Goal: Contribute content: Contribute content

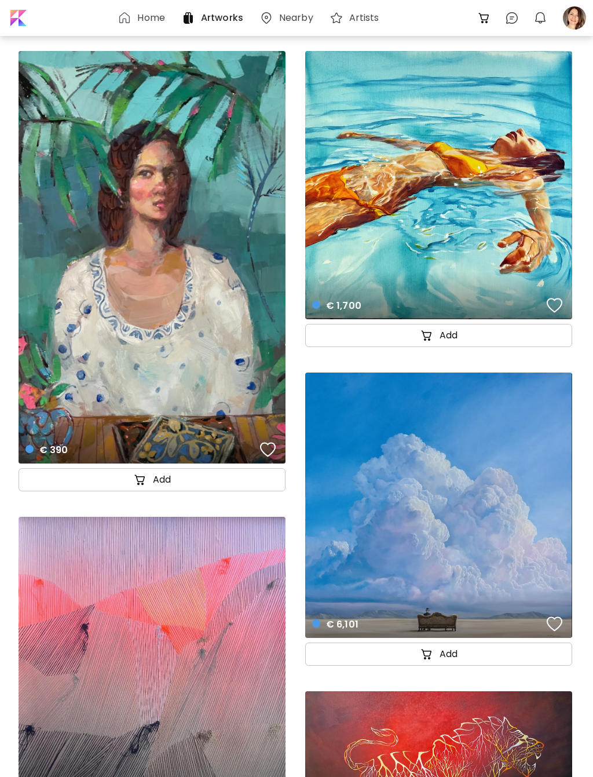
click at [568, 22] on div at bounding box center [574, 17] width 25 height 25
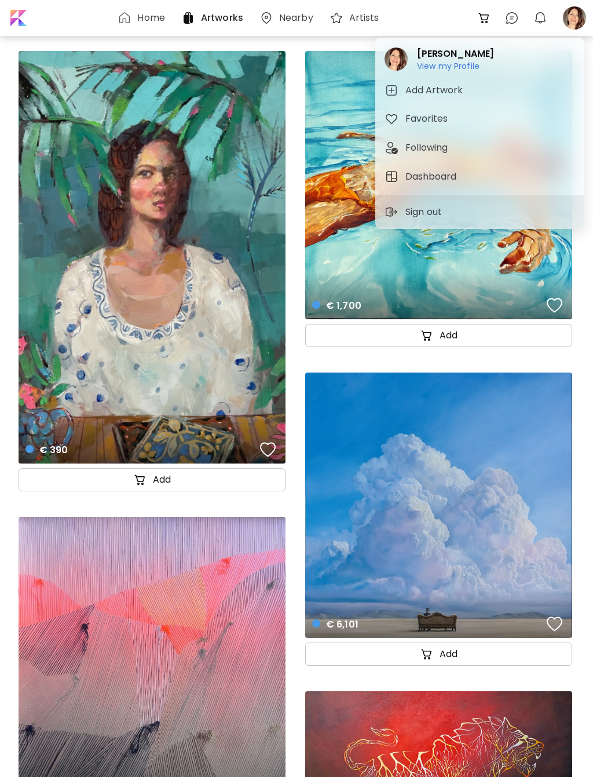
click at [432, 64] on h6 "View my Profile" at bounding box center [455, 66] width 77 height 10
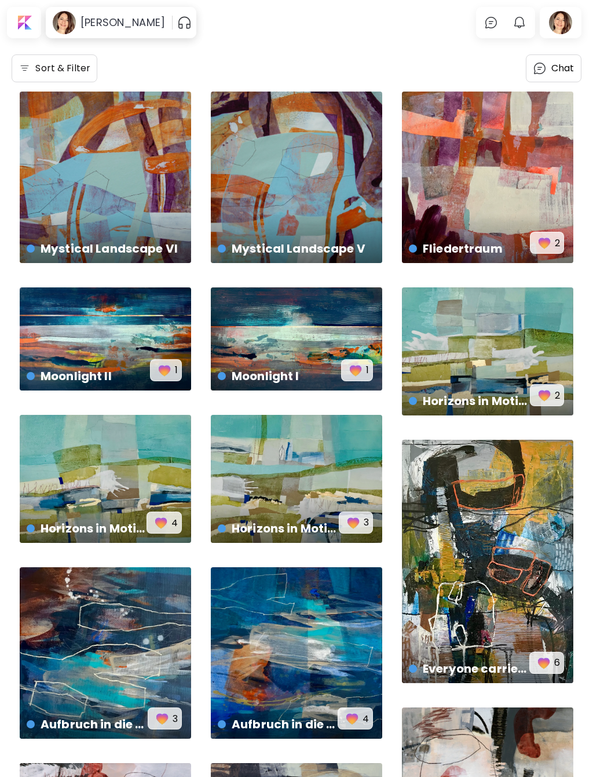
click at [103, 207] on div "Mystical Landscape VI € 2,600 | 60 x 60 cm" at bounding box center [105, 177] width 171 height 171
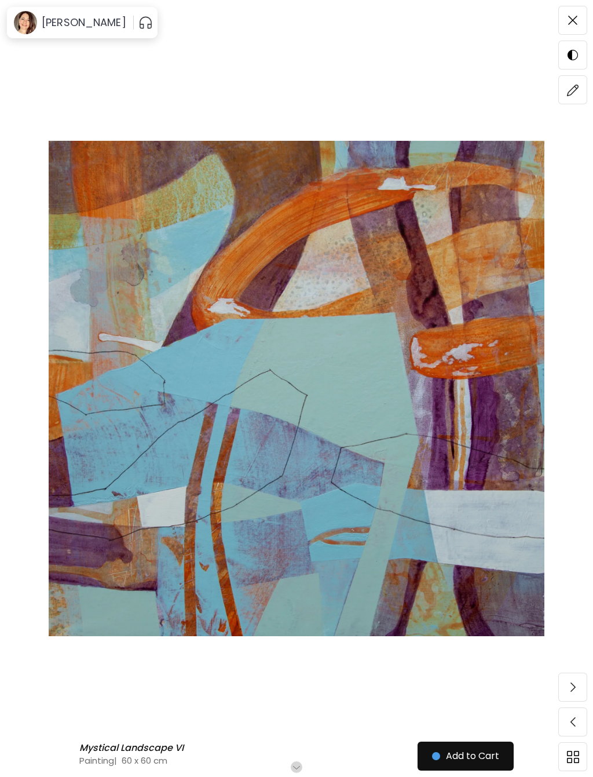
click at [578, 13] on span at bounding box center [573, 20] width 24 height 24
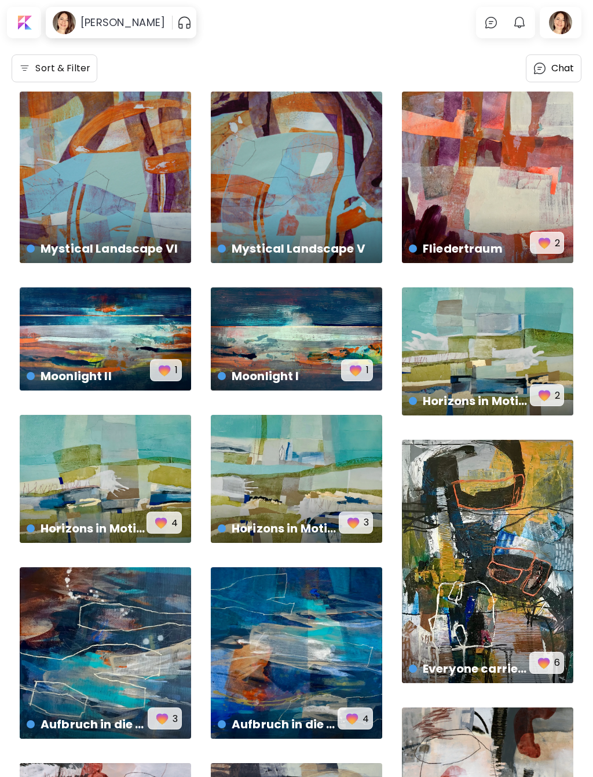
click at [564, 18] on div at bounding box center [560, 22] width 37 height 27
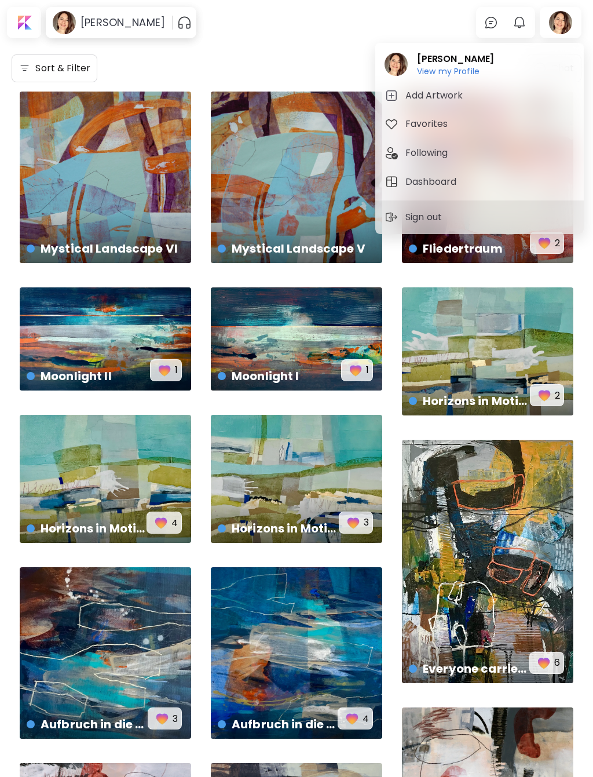
click at [440, 92] on h5 "Add Artwork" at bounding box center [435, 96] width 61 height 14
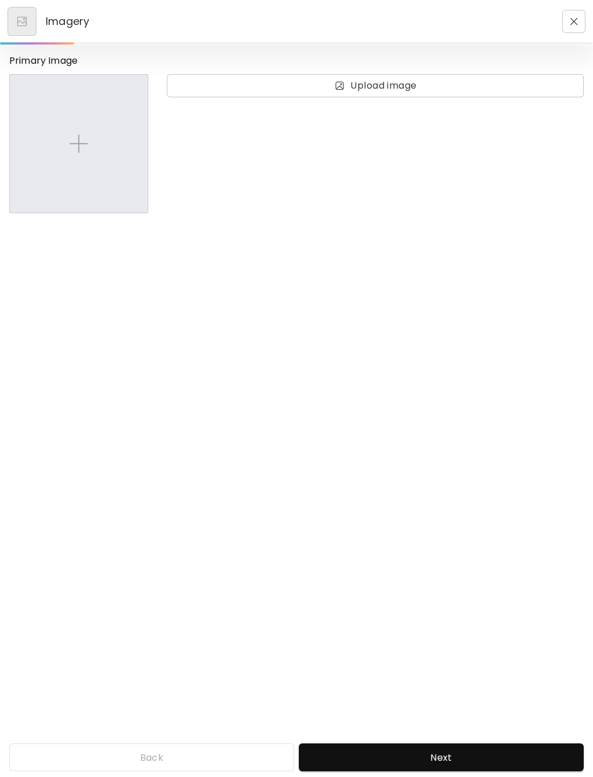
click at [23, 17] on img at bounding box center [21, 21] width 9 height 9
click at [573, 18] on img "button" at bounding box center [575, 22] width 8 height 8
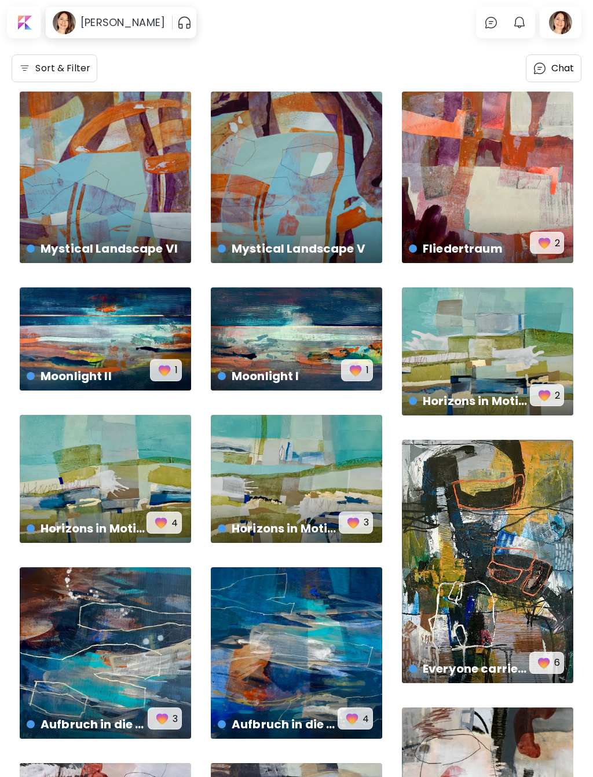
click at [20, 70] on img at bounding box center [25, 69] width 12 height 12
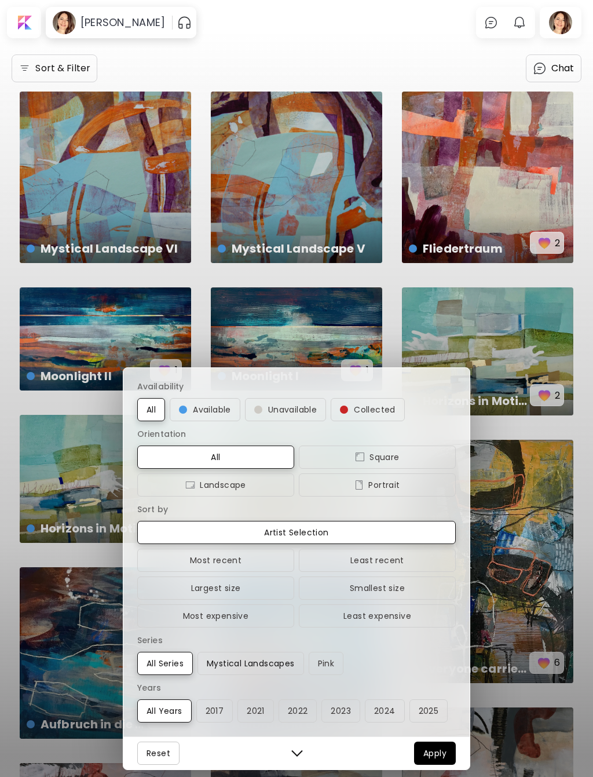
click at [258, 675] on button "Mystical Landscapes" at bounding box center [251, 663] width 107 height 23
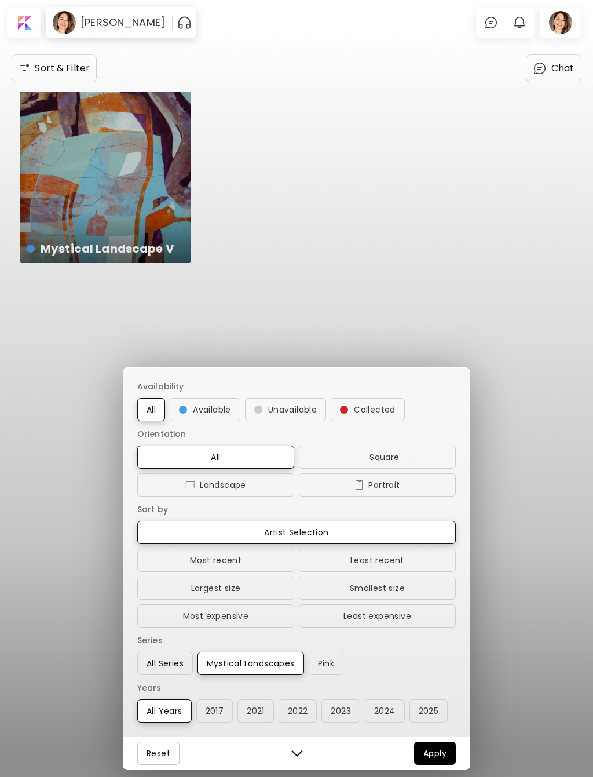
click at [164, 669] on button "All Series" at bounding box center [165, 663] width 56 height 23
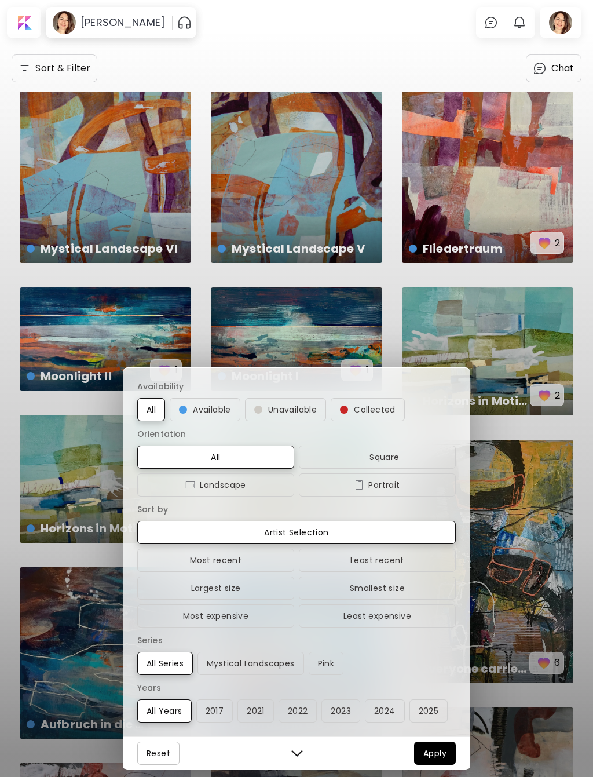
click at [129, 180] on div "Availability All Available Unavailable Collected Orientation All Square Landsca…" at bounding box center [296, 388] width 593 height 777
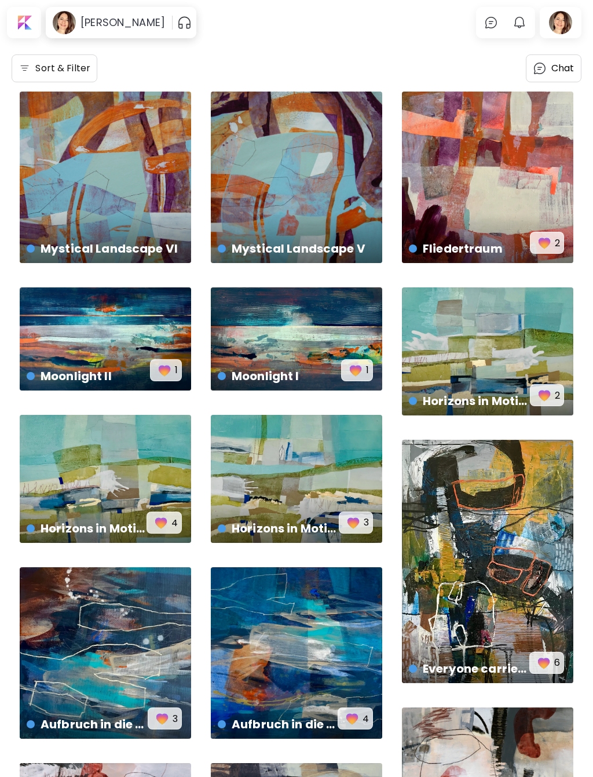
click at [140, 199] on div "Mystical Landscape VI € 2,600 | 60 x 60 cm" at bounding box center [105, 177] width 171 height 171
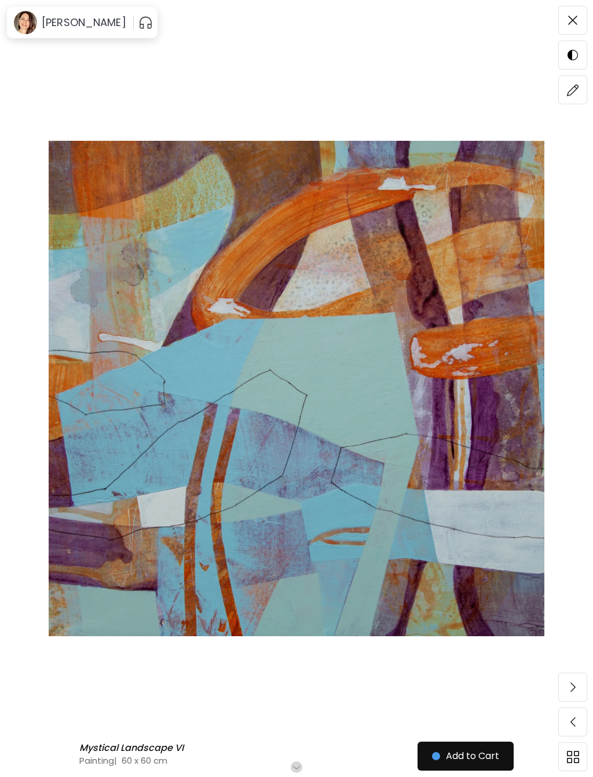
click at [571, 92] on img at bounding box center [573, 90] width 12 height 12
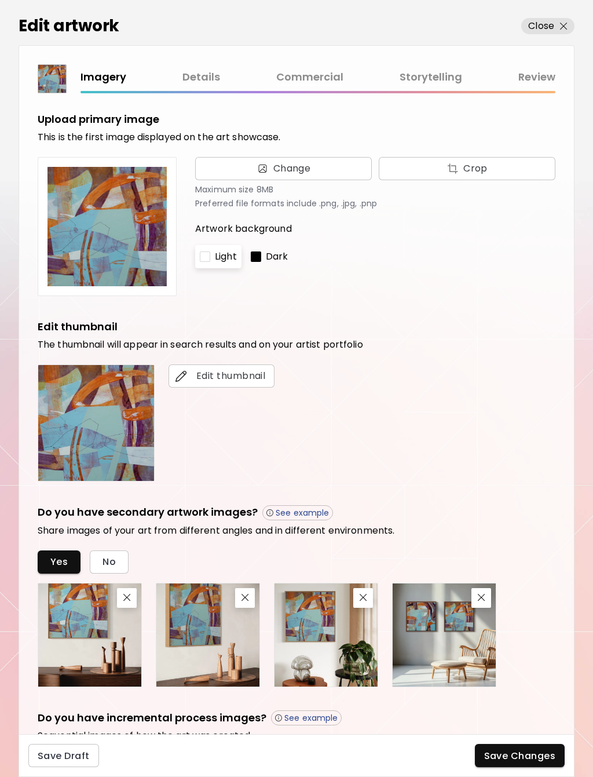
click at [202, 82] on link "Details" at bounding box center [201, 77] width 38 height 17
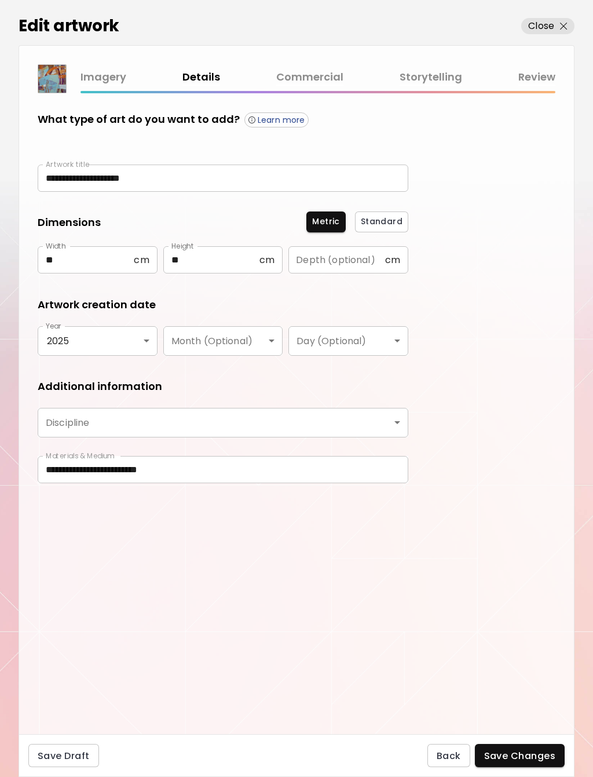
type input "********"
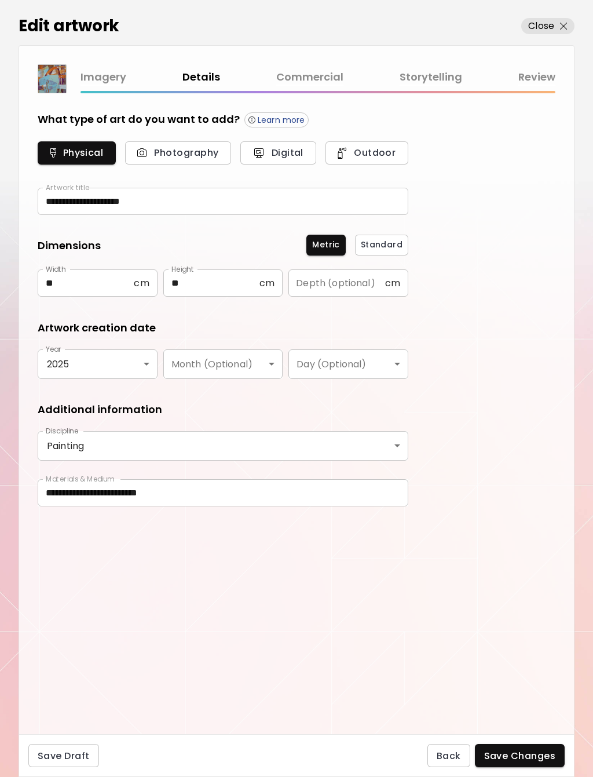
click at [326, 73] on link "Commercial" at bounding box center [309, 77] width 67 height 17
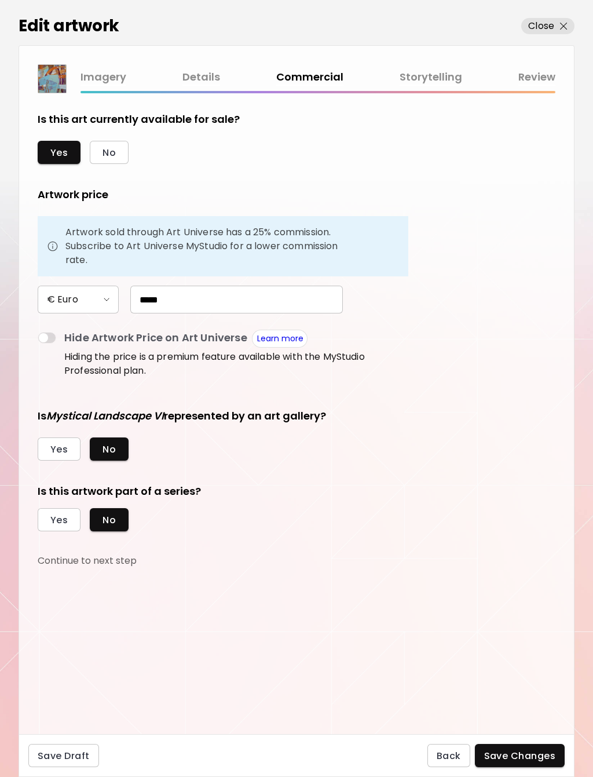
click at [53, 521] on span "Yes" at bounding box center [58, 520] width 17 height 12
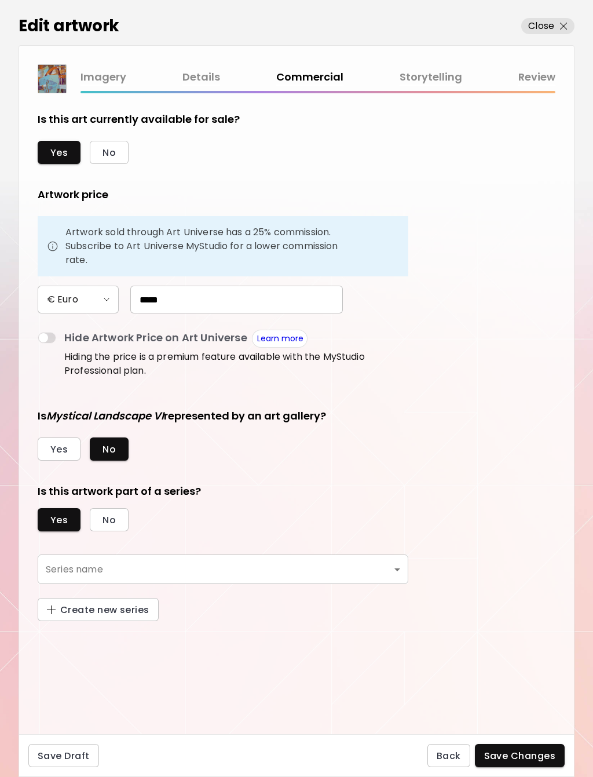
click at [397, 575] on body "0 0 Edit artwork Close Imagery Details Commercial Storytelling Review Is this a…" at bounding box center [296, 388] width 593 height 777
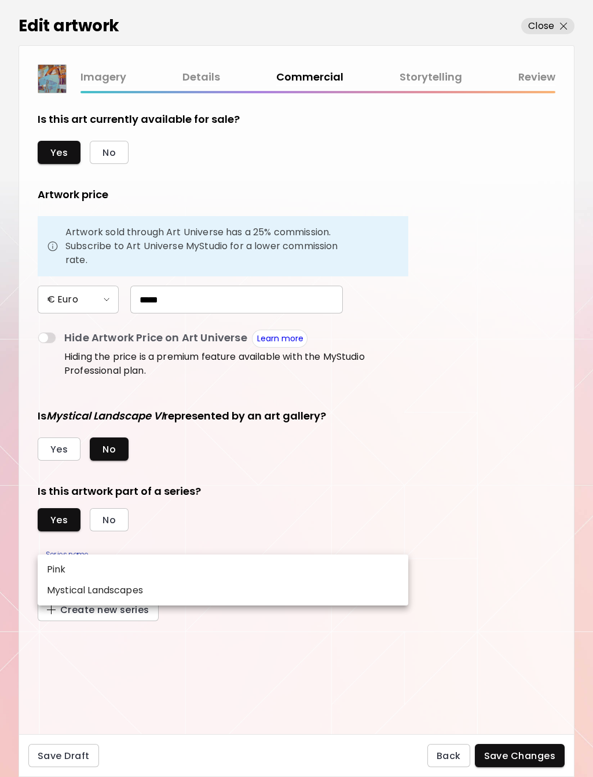
click at [119, 595] on p "Mystical Landscapes" at bounding box center [95, 590] width 96 height 14
type input "**********"
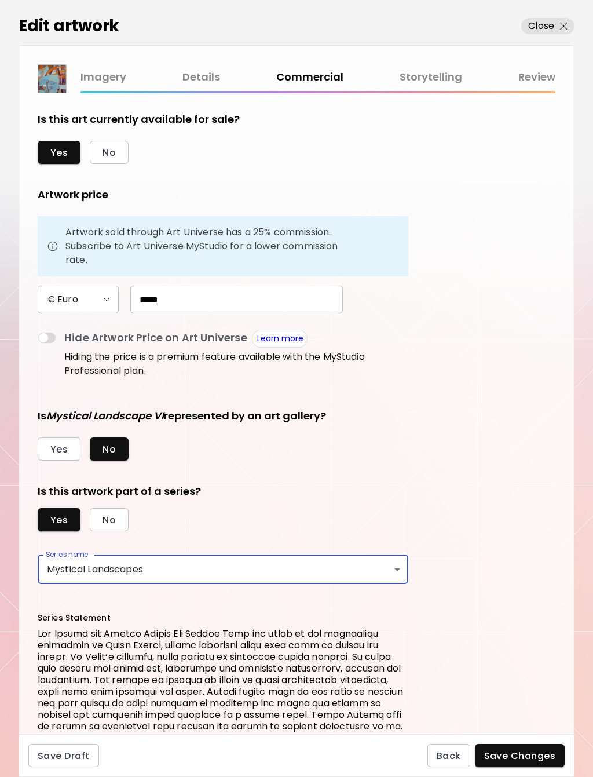
click at [546, 762] on span "Save Changes" at bounding box center [520, 756] width 72 height 12
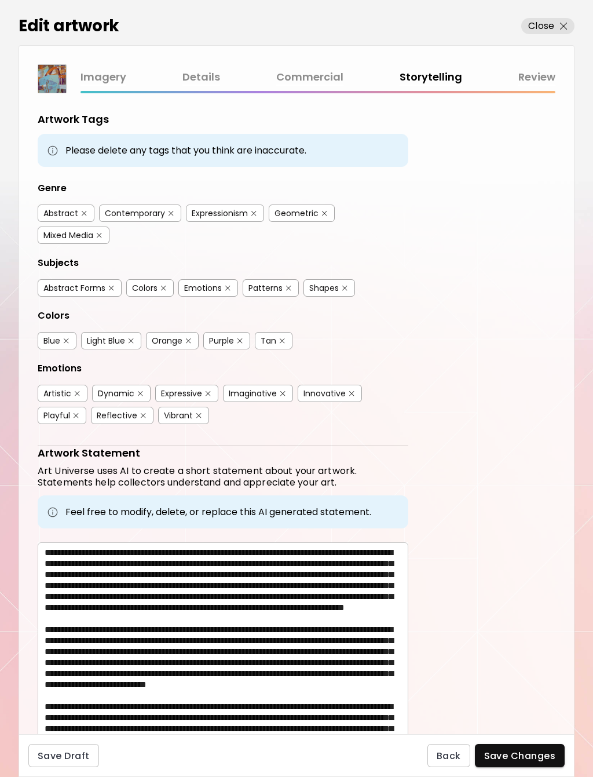
click at [529, 762] on span "Save Changes" at bounding box center [520, 756] width 72 height 12
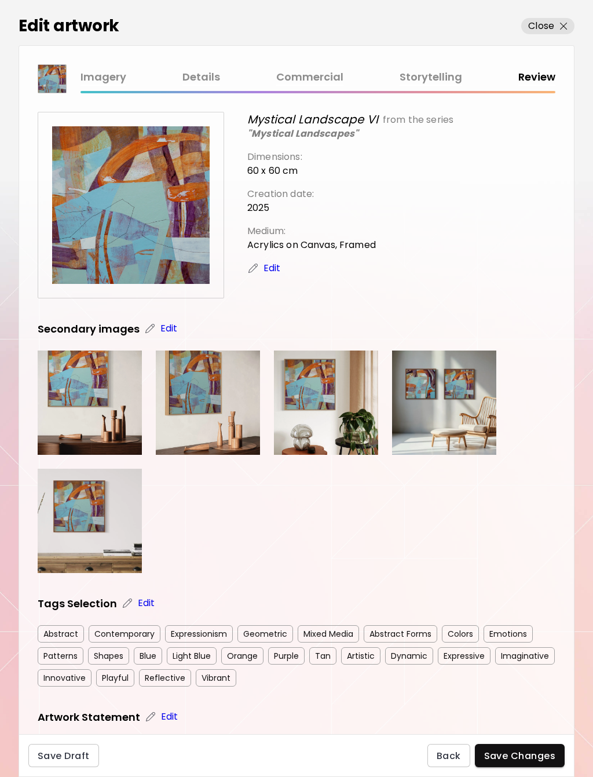
click at [46, 79] on img at bounding box center [52, 79] width 28 height 28
click at [550, 18] on button "Close" at bounding box center [547, 26] width 53 height 16
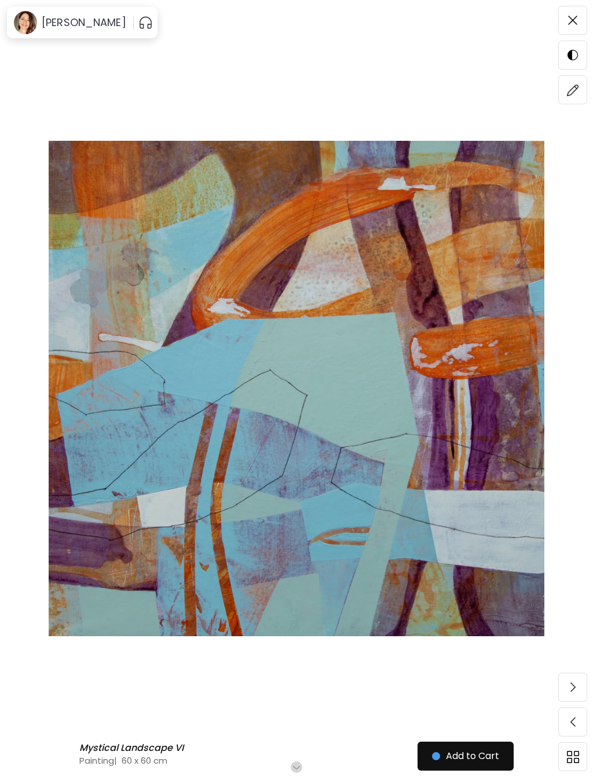
click at [522, 685] on img at bounding box center [297, 388] width 496 height 693
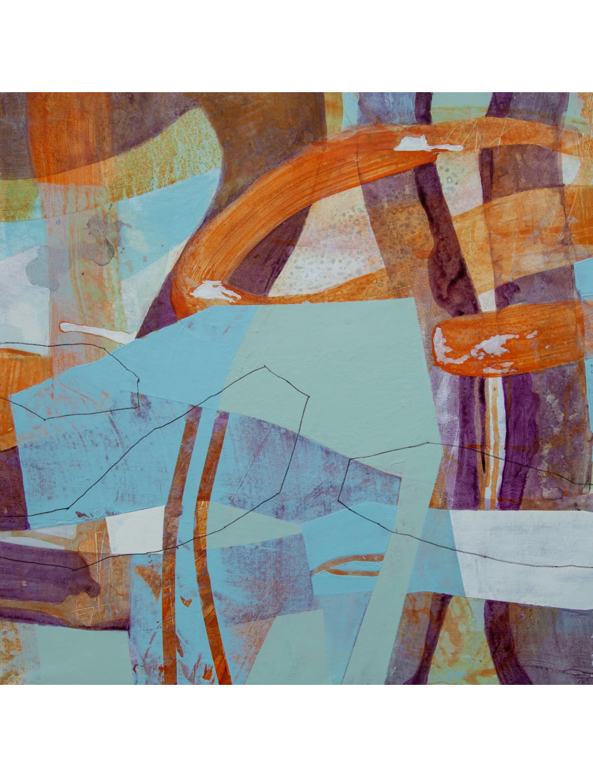
click at [545, 731] on div at bounding box center [296, 388] width 593 height 777
click at [417, 56] on div at bounding box center [296, 388] width 593 height 777
click at [483, 148] on img at bounding box center [296, 388] width 593 height 593
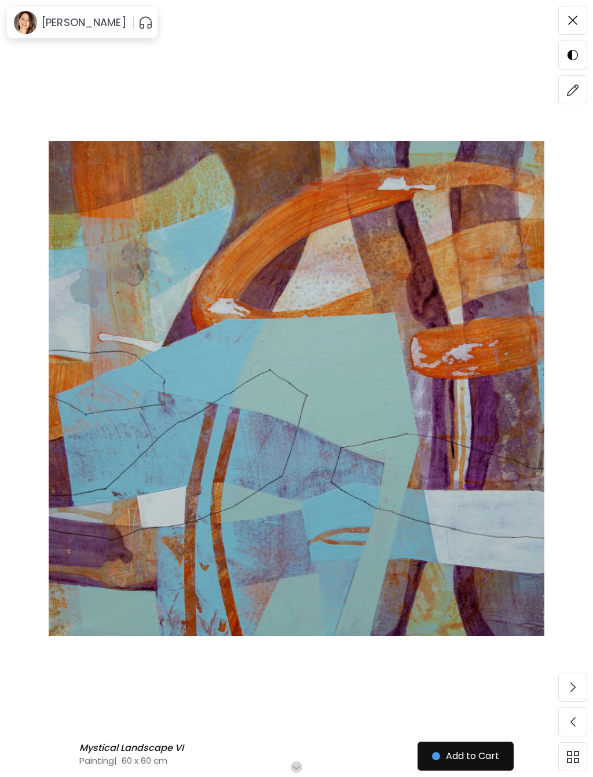
click at [575, 763] on img at bounding box center [573, 757] width 12 height 12
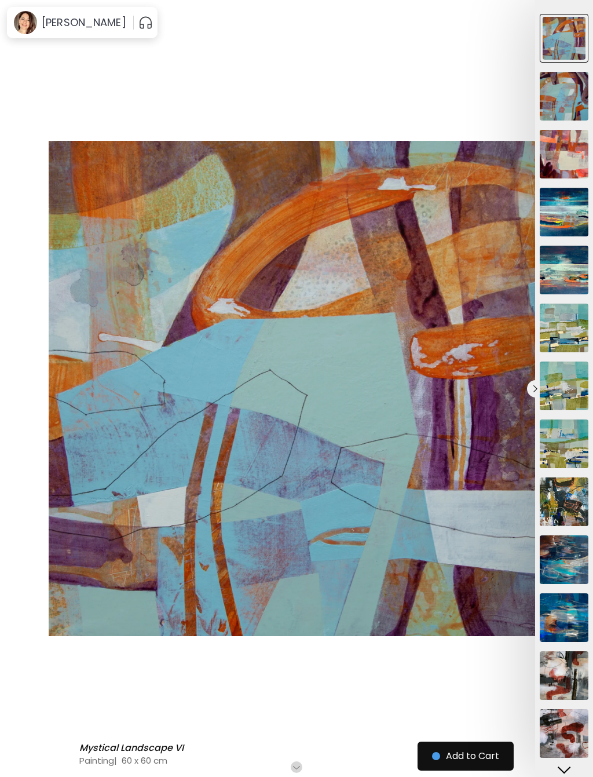
click at [444, 675] on div at bounding box center [296, 388] width 593 height 777
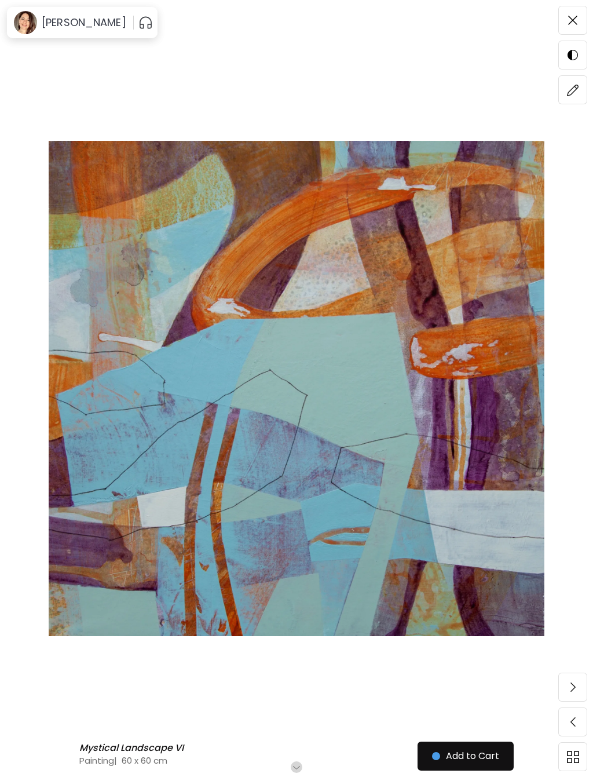
click at [575, 23] on img at bounding box center [572, 20] width 9 height 9
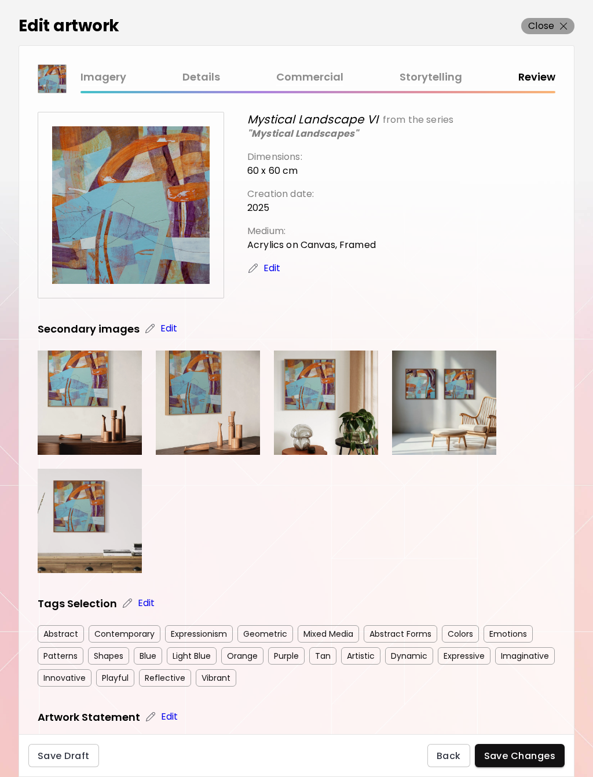
click at [544, 21] on p "Close" at bounding box center [541, 26] width 26 height 14
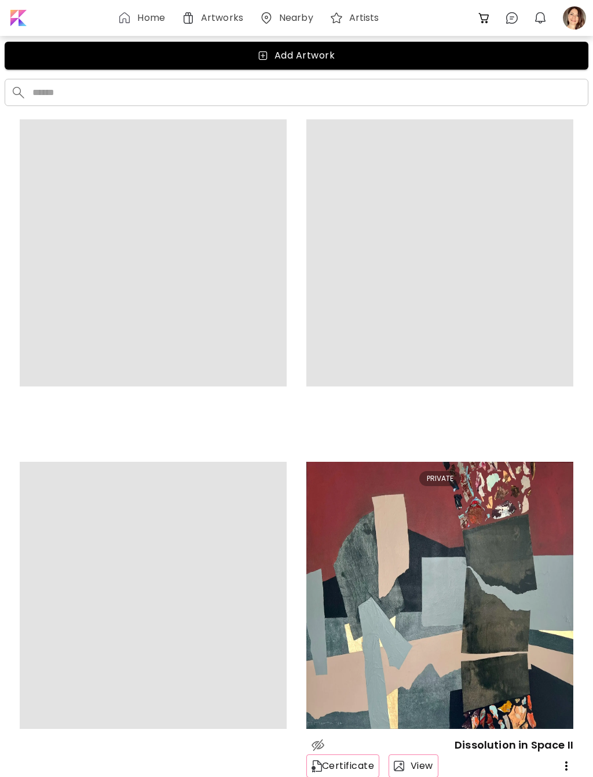
click at [438, 470] on img at bounding box center [439, 595] width 267 height 267
